Goal: Task Accomplishment & Management: Use online tool/utility

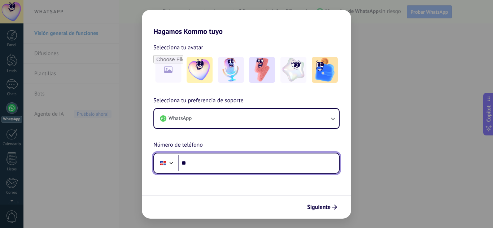
click at [201, 167] on input "**" at bounding box center [258, 163] width 161 height 17
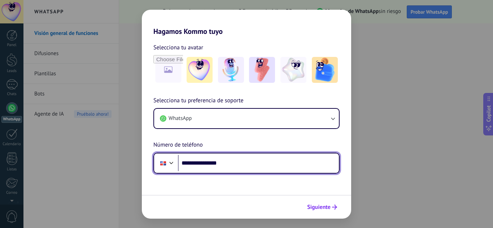
type input "**********"
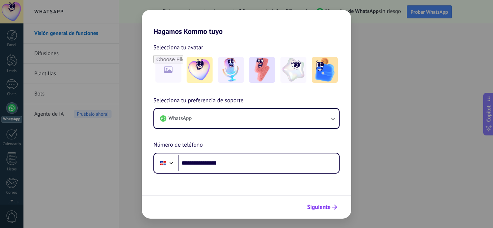
click at [330, 208] on span "Siguiente" at bounding box center [318, 207] width 23 height 5
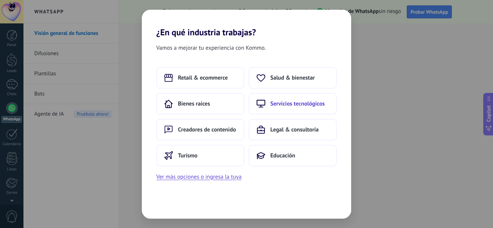
click at [297, 103] on span "Servicios tecnológicos" at bounding box center [297, 103] width 55 height 7
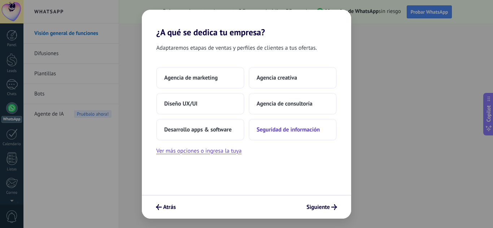
click at [286, 131] on span "Seguridad de información" at bounding box center [288, 129] width 63 height 7
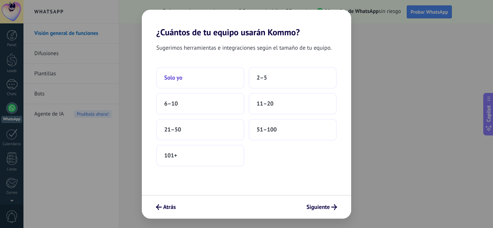
click at [191, 82] on button "Solo yo" at bounding box center [200, 78] width 88 height 22
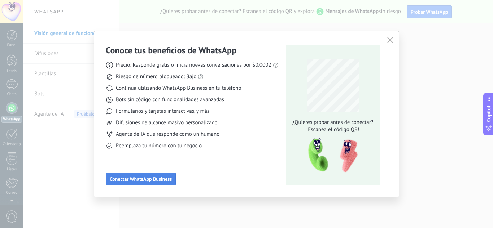
click at [151, 180] on span "Conectar WhatsApp Business" at bounding box center [141, 179] width 62 height 5
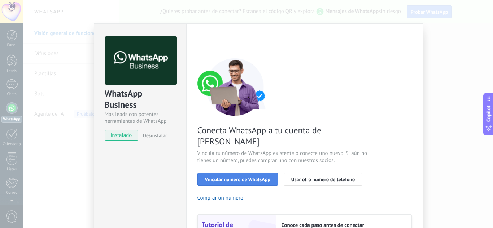
click at [239, 177] on span "Vincular número de WhatsApp" at bounding box center [237, 179] width 65 height 5
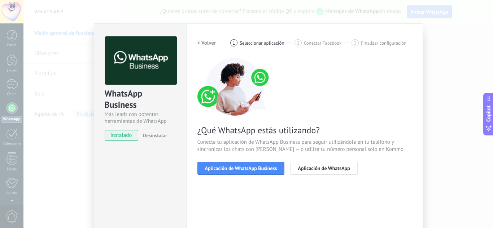
click at [239, 167] on span "Aplicación de WhatsApp Business" at bounding box center [241, 168] width 72 height 5
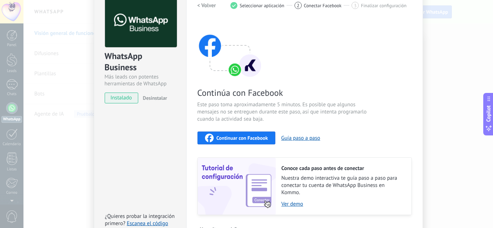
scroll to position [26, 0]
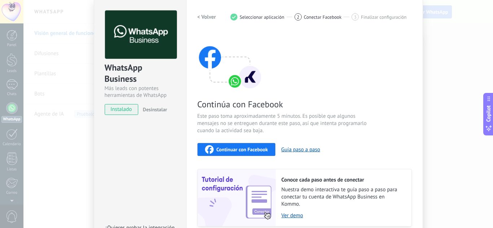
click at [235, 151] on span "Continuar con Facebook" at bounding box center [243, 149] width 52 height 5
click at [235, 149] on span "Continuar con Facebook" at bounding box center [243, 149] width 52 height 5
click at [57, 25] on div "WhatsApp Business Más leads con potentes herramientas de WhatsApp instalado Des…" at bounding box center [258, 114] width 470 height 228
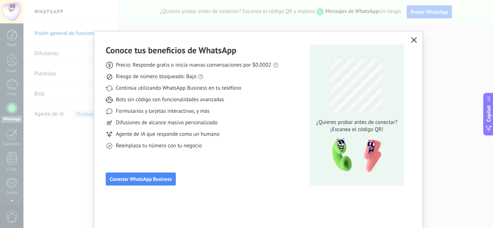
scroll to position [0, 0]
click at [415, 39] on icon "button" at bounding box center [414, 40] width 6 height 6
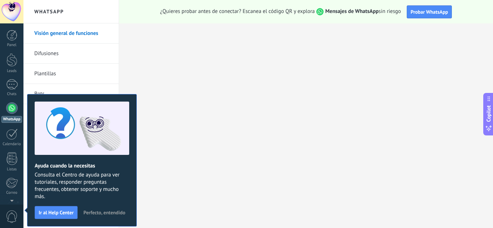
click at [10, 111] on div at bounding box center [12, 109] width 12 height 12
click at [14, 15] on div at bounding box center [11, 11] width 23 height 23
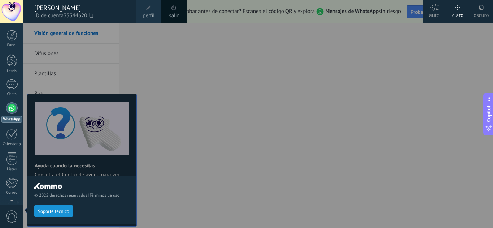
click at [91, 51] on div "© 2025 derechos reservados | Términos de uso Soporte técnico" at bounding box center [81, 125] width 109 height 205
click at [62, 212] on span "Soporte técnico" at bounding box center [53, 211] width 31 height 5
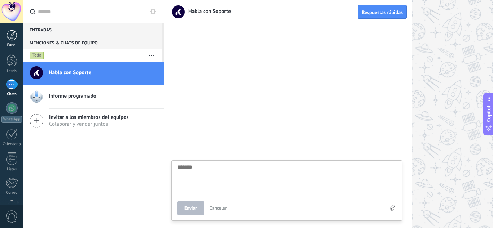
scroll to position [7, 0]
click at [10, 34] on div at bounding box center [11, 35] width 11 height 11
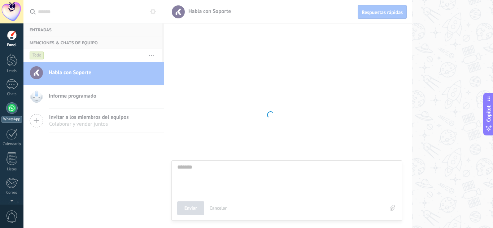
click at [13, 107] on div at bounding box center [12, 109] width 12 height 12
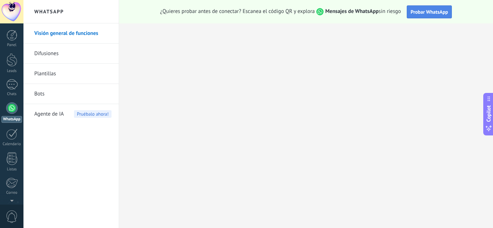
click at [421, 12] on span "Probar WhatsApp" at bounding box center [430, 12] width 38 height 6
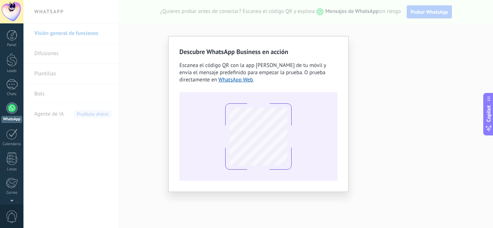
click at [368, 57] on div "Descubre WhatsApp Business en acción Escanea el código QR con la app [PERSON_NA…" at bounding box center [258, 114] width 470 height 228
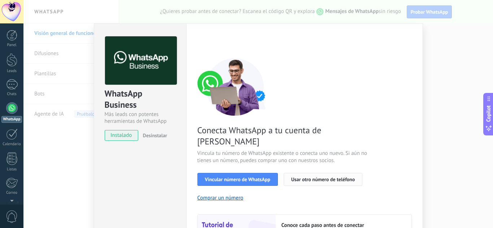
click at [296, 177] on span "Usar otro número de teléfono" at bounding box center [323, 179] width 64 height 5
click at [321, 173] on button "Usar otro número de teléfono" at bounding box center [323, 179] width 79 height 13
click at [301, 177] on span "Usar otro número de teléfono" at bounding box center [323, 179] width 64 height 5
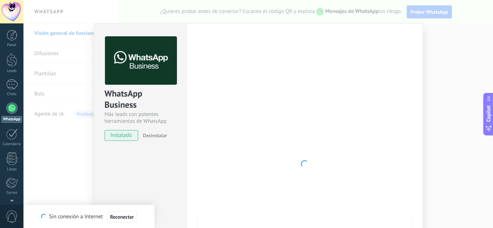
type textarea "*******"
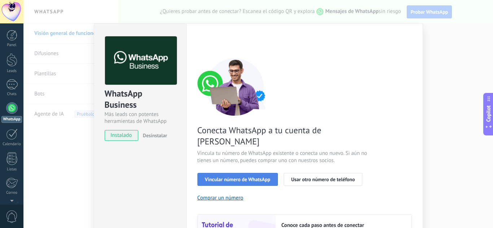
click at [228, 177] on span "Vincular número de WhatsApp" at bounding box center [237, 179] width 65 height 5
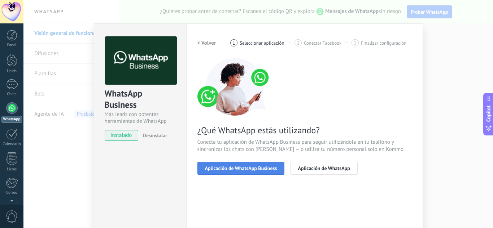
click at [258, 171] on span "Aplicación de WhatsApp Business" at bounding box center [241, 168] width 72 height 5
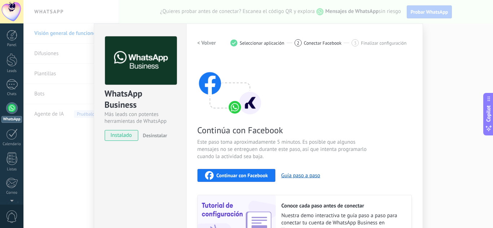
click at [236, 176] on span "Continuar con Facebook" at bounding box center [243, 175] width 52 height 5
click at [10, 88] on div at bounding box center [12, 84] width 12 height 10
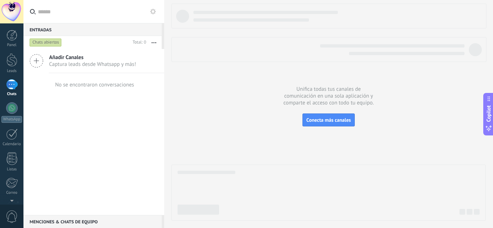
click at [53, 64] on span "Captura leads desde Whatsapp y más!" at bounding box center [92, 64] width 87 height 7
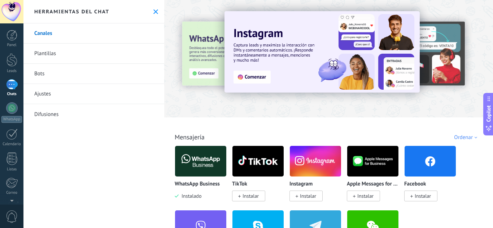
click at [209, 74] on div at bounding box center [152, 58] width 158 height 65
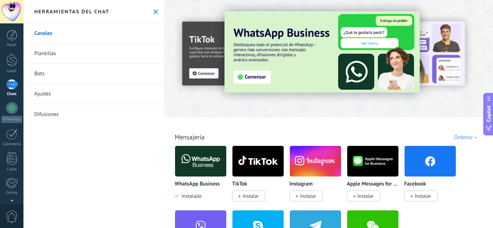
click at [245, 74] on img at bounding box center [322, 52] width 195 height 82
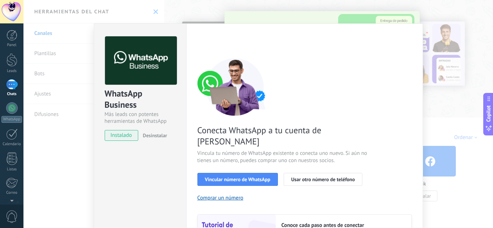
click at [457, 21] on div "WhatsApp Business Más leads con potentes herramientas de WhatsApp instalado Des…" at bounding box center [258, 114] width 470 height 228
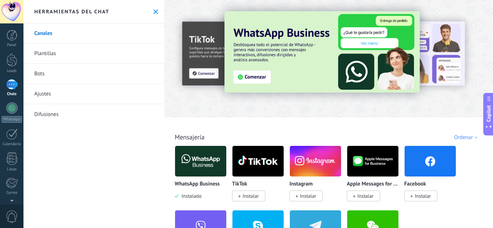
click at [43, 71] on link "Bots" at bounding box center [93, 74] width 141 height 20
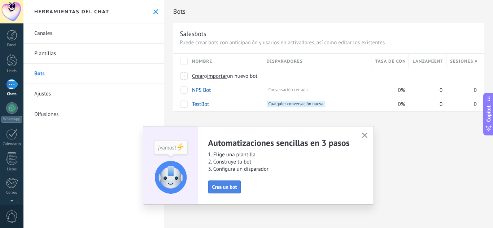
click at [213, 189] on span "Crea un bot" at bounding box center [224, 187] width 25 height 5
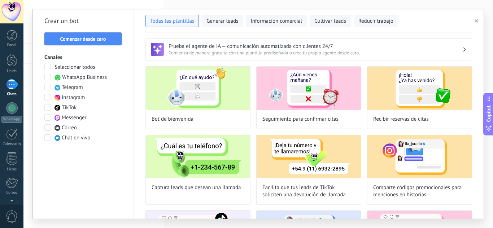
click at [135, 148] on div "Prueba el agente de IA — comunicación automatizada con clientes 24/7 Comienza d…" at bounding box center [309, 125] width 350 height 187
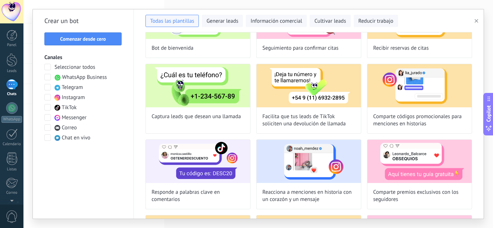
scroll to position [72, 0]
